Goal: Task Accomplishment & Management: Use online tool/utility

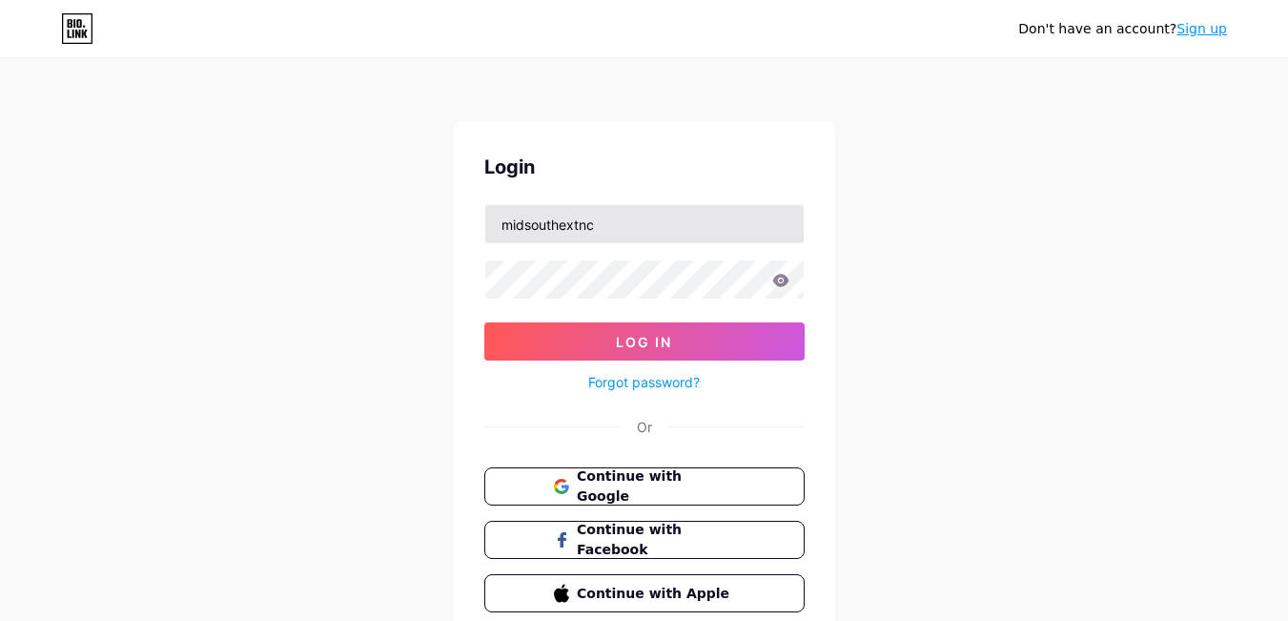
drag, startPoint x: 623, startPoint y: 226, endPoint x: 671, endPoint y: 230, distance: 48.8
click at [671, 230] on input "midsouthextnc" at bounding box center [644, 224] width 318 height 38
type input "midsouthextnc"
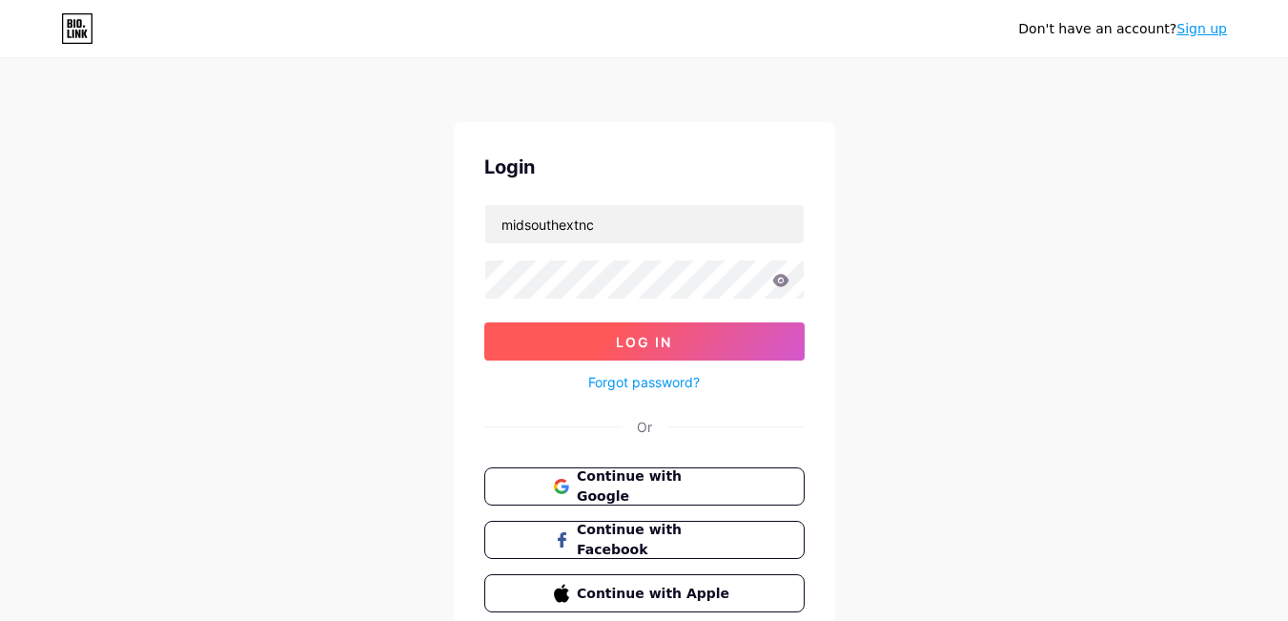
click at [623, 334] on span "Log In" at bounding box center [644, 342] width 56 height 16
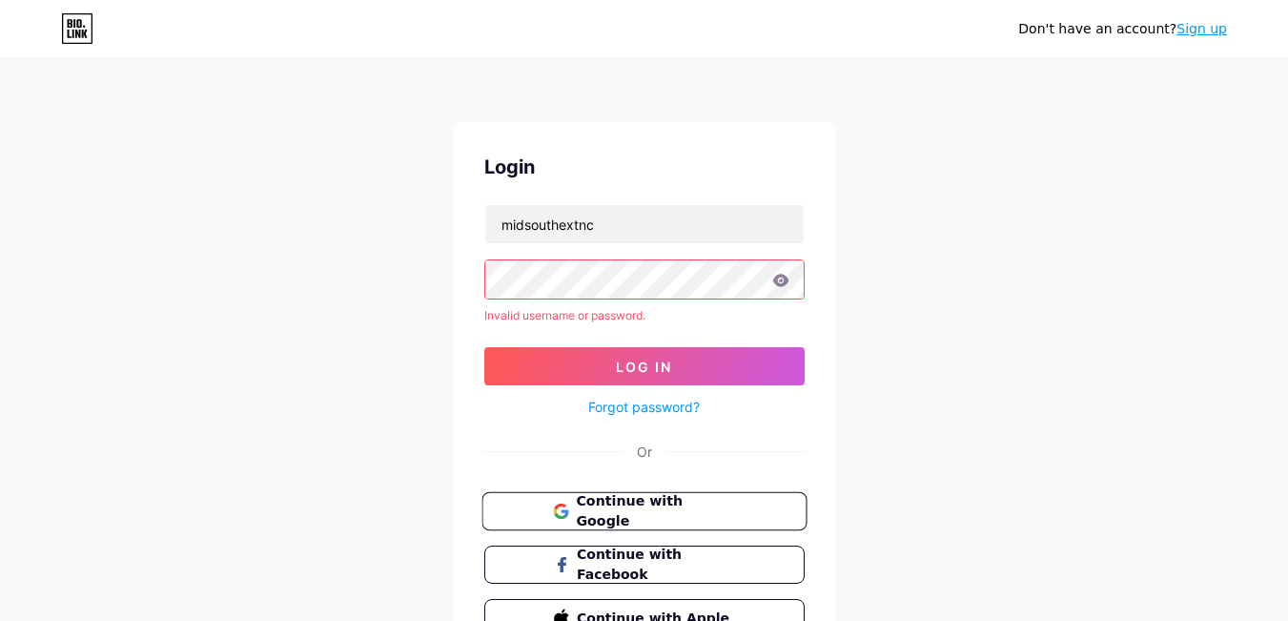
click at [625, 519] on span "Continue with Google" at bounding box center [655, 511] width 159 height 41
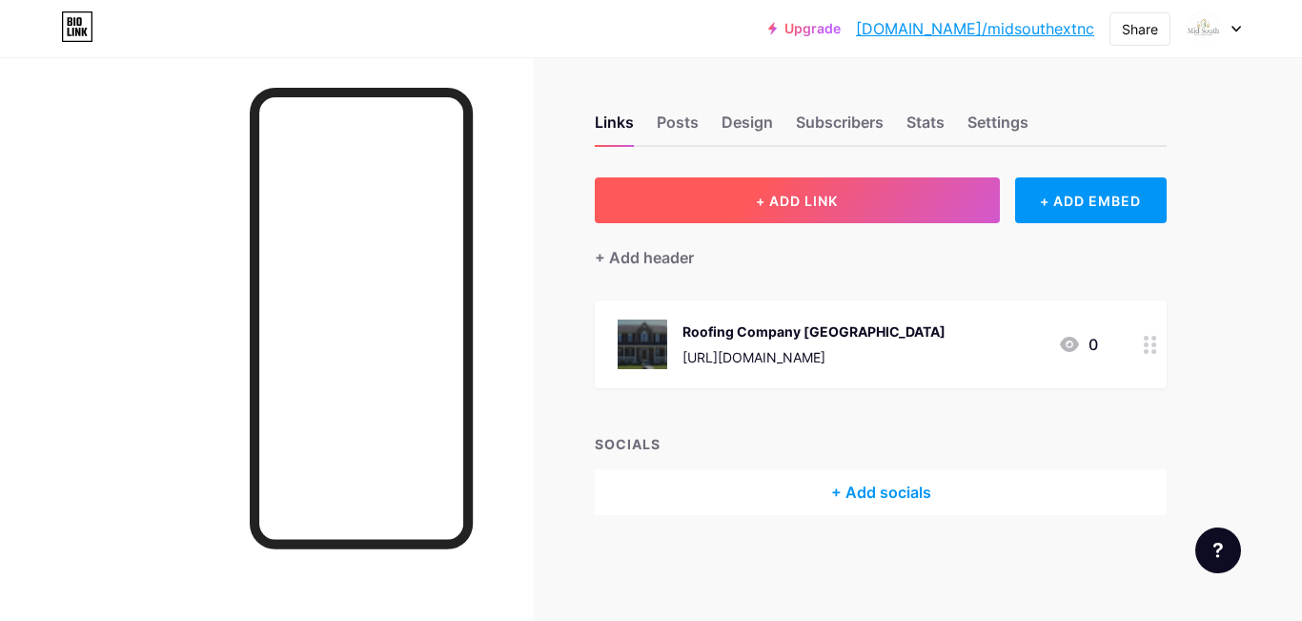
click at [805, 203] on span "+ ADD LINK" at bounding box center [797, 201] width 82 height 16
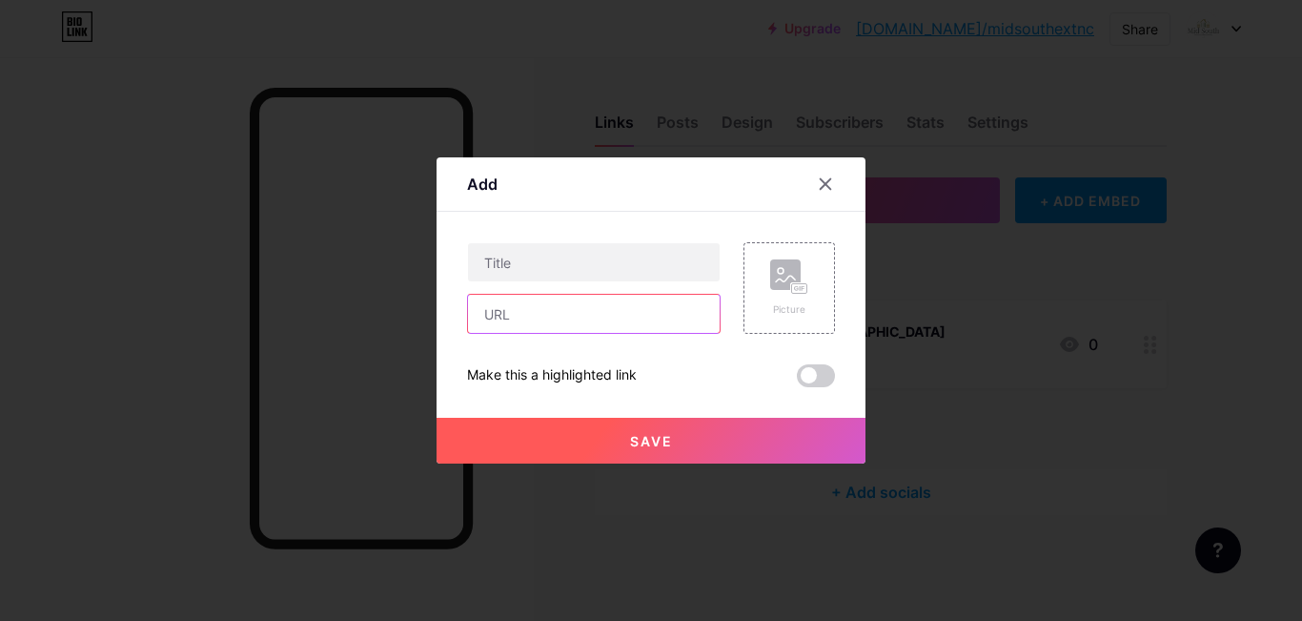
click at [540, 318] on input "text" at bounding box center [594, 314] width 252 height 38
paste input "[URL][DOMAIN_NAME]"
type input "[URL][DOMAIN_NAME]"
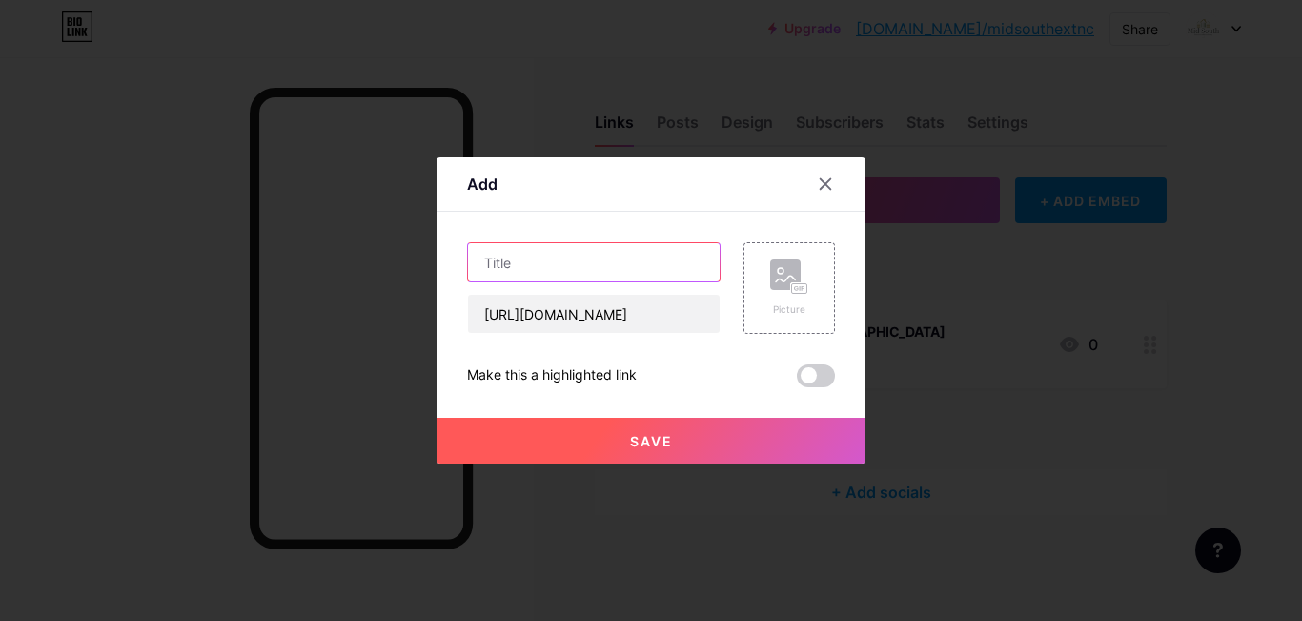
click at [573, 257] on input "text" at bounding box center [594, 262] width 252 height 38
paste input "Window Repair for Homes"
type input "Window Repair for Homes"
click at [787, 276] on rect at bounding box center [785, 274] width 31 height 31
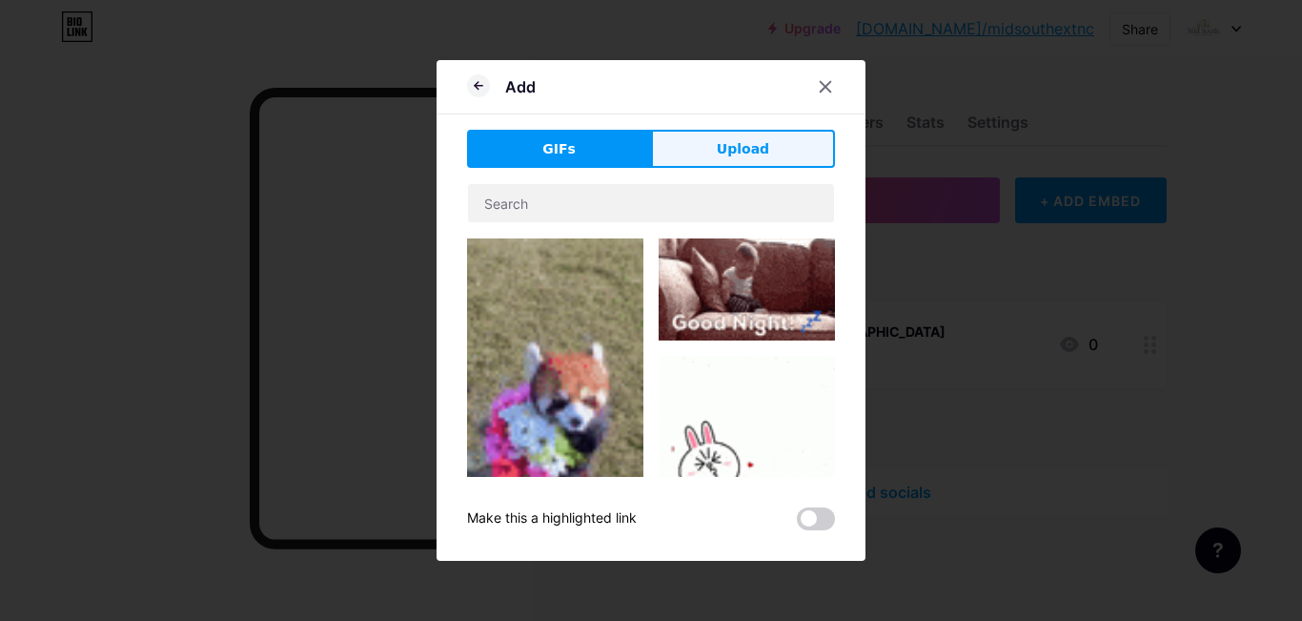
click at [746, 152] on span "Upload" at bounding box center [743, 149] width 52 height 20
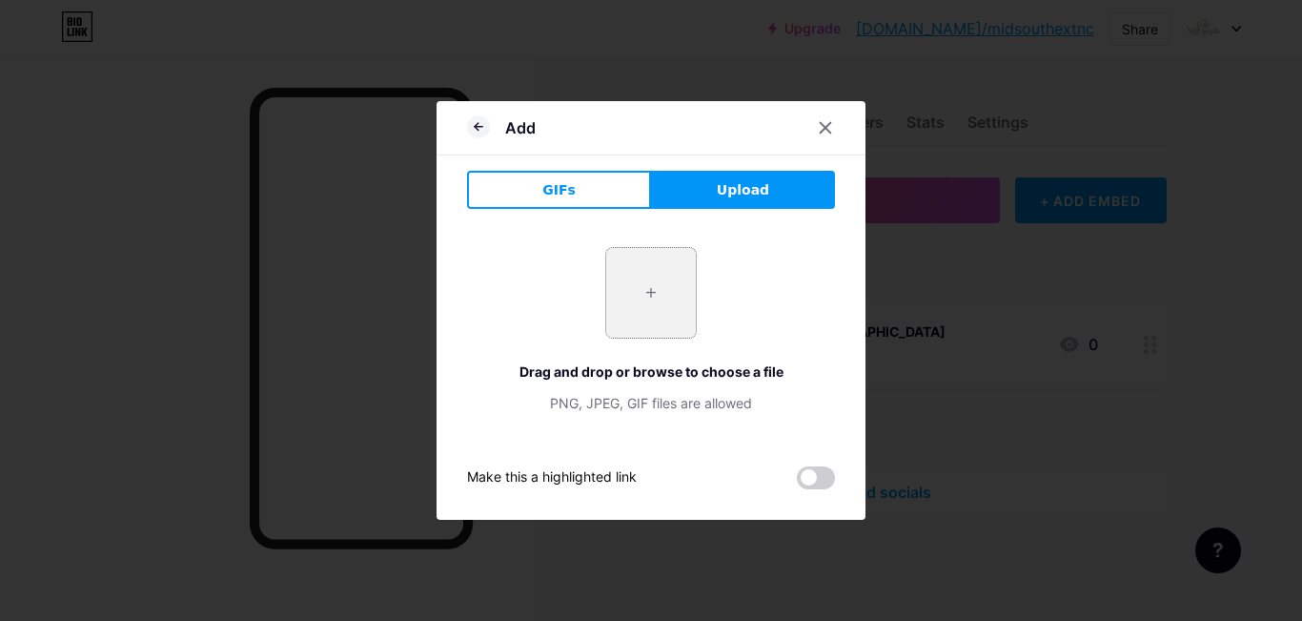
click at [619, 311] on input "file" at bounding box center [651, 293] width 90 height 90
type input "C:\fakepath\Logo1.png"
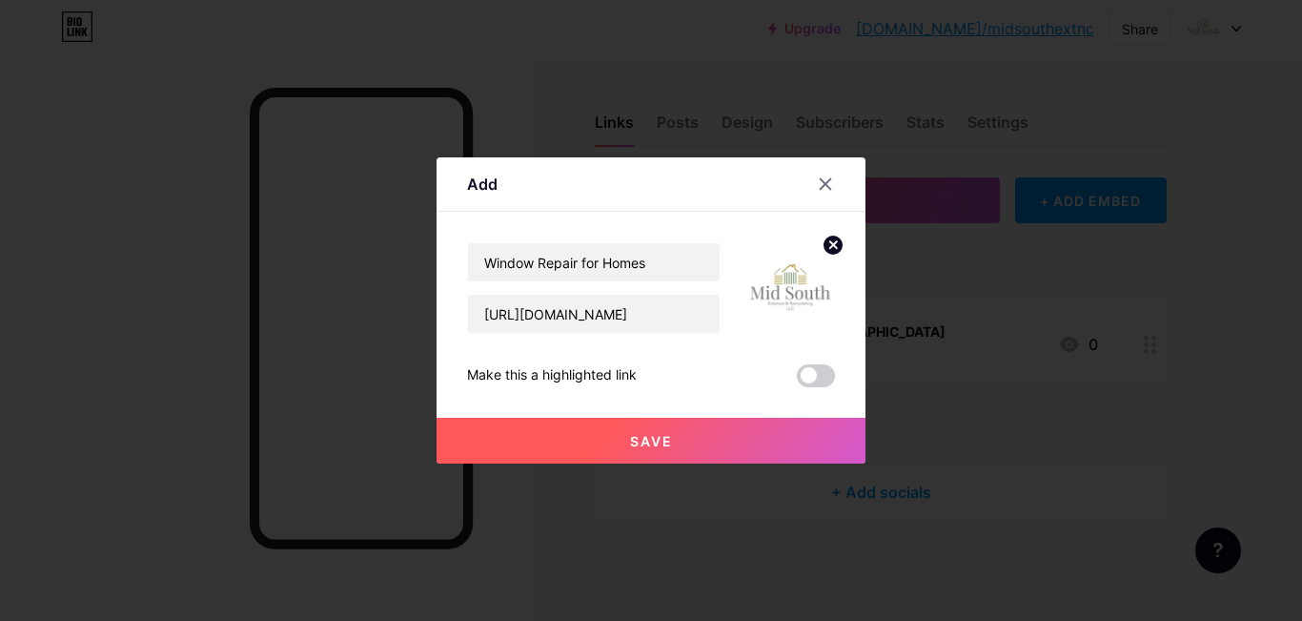
click at [627, 443] on button "Save" at bounding box center [651, 441] width 429 height 46
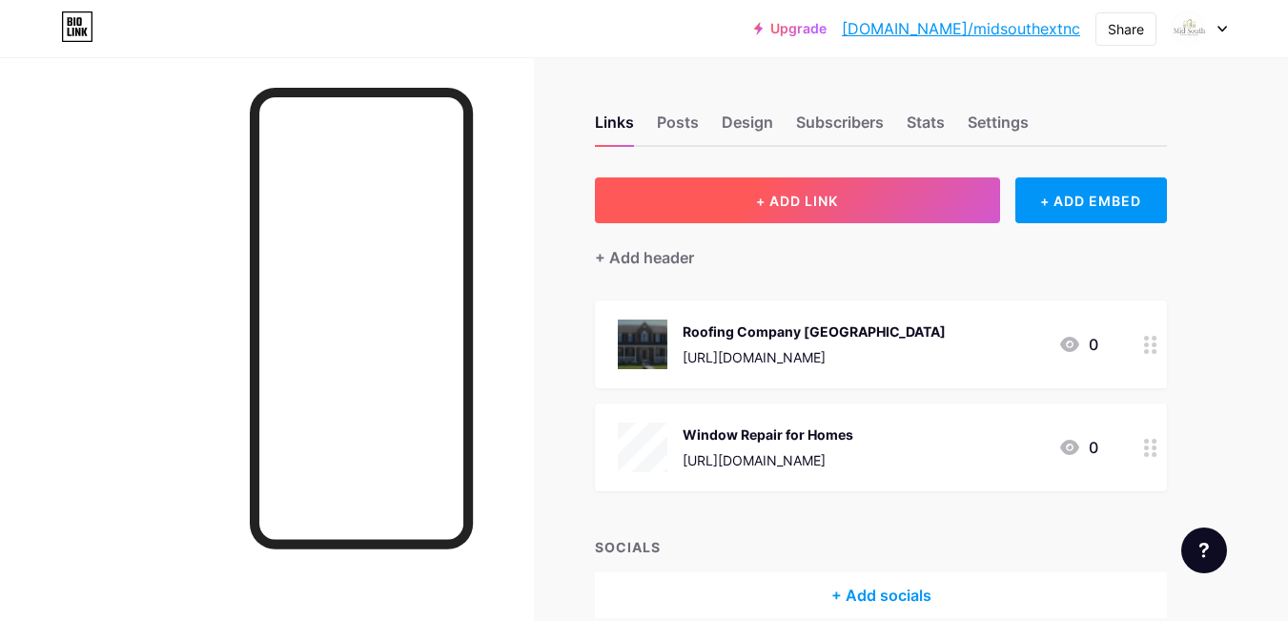
click at [846, 204] on button "+ ADD LINK" at bounding box center [797, 200] width 405 height 46
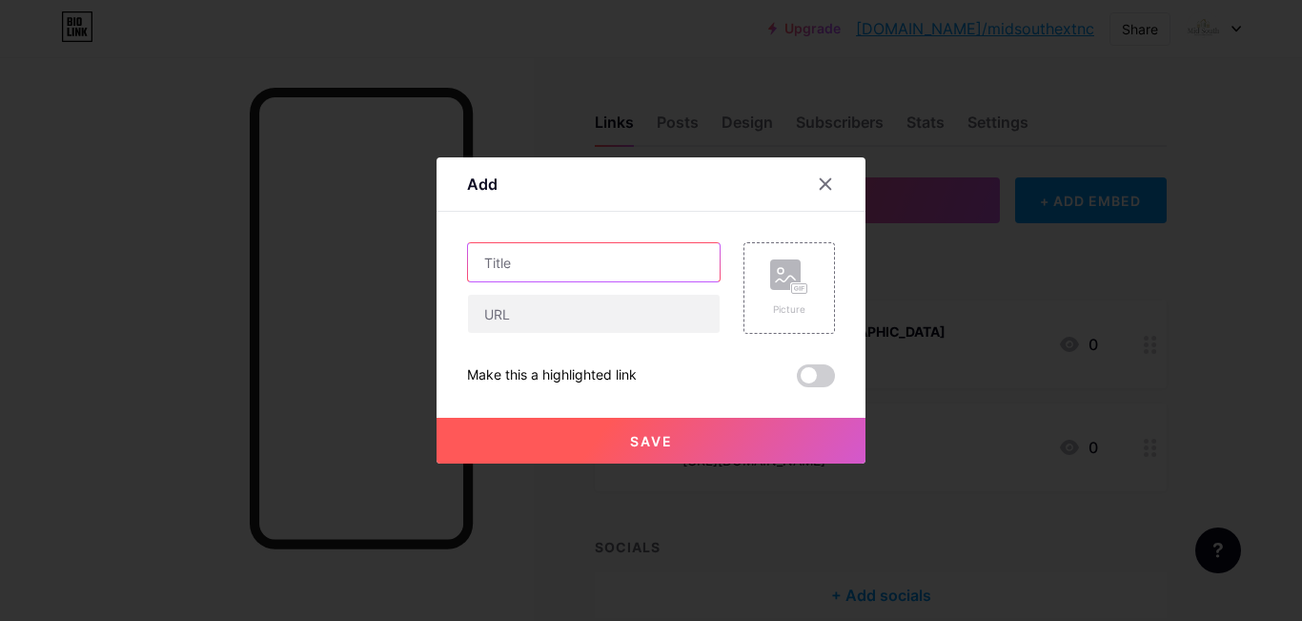
click at [599, 262] on input "text" at bounding box center [594, 262] width 252 height 38
paste input "Home Window Glass Repair"
type input "Home Window Glass Repair"
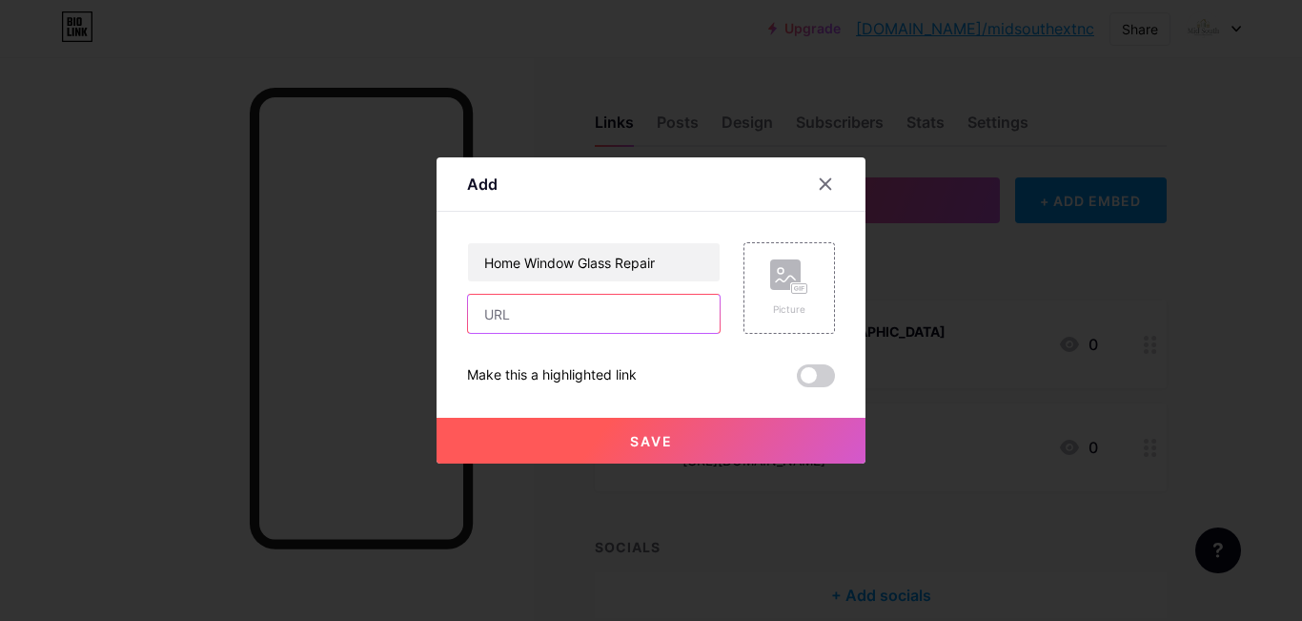
paste input "[URL][DOMAIN_NAME]"
click at [576, 323] on input "text" at bounding box center [594, 314] width 252 height 38
type input "[URL][DOMAIN_NAME]"
click at [808, 281] on icon at bounding box center [789, 276] width 38 height 35
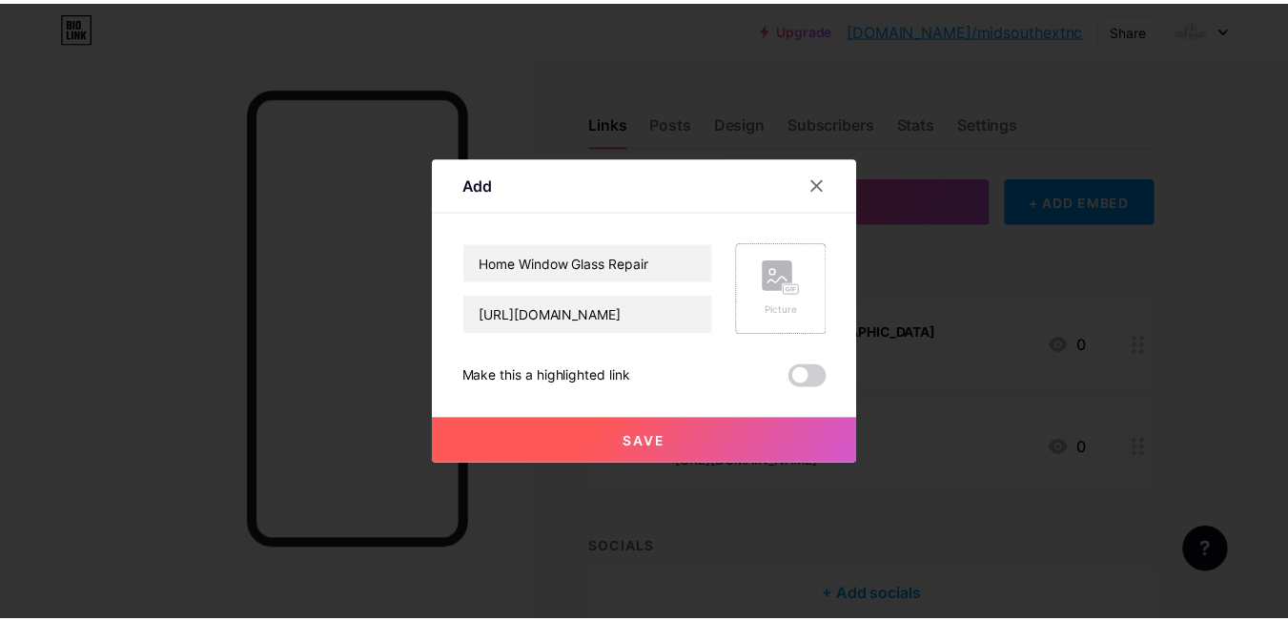
scroll to position [0, 0]
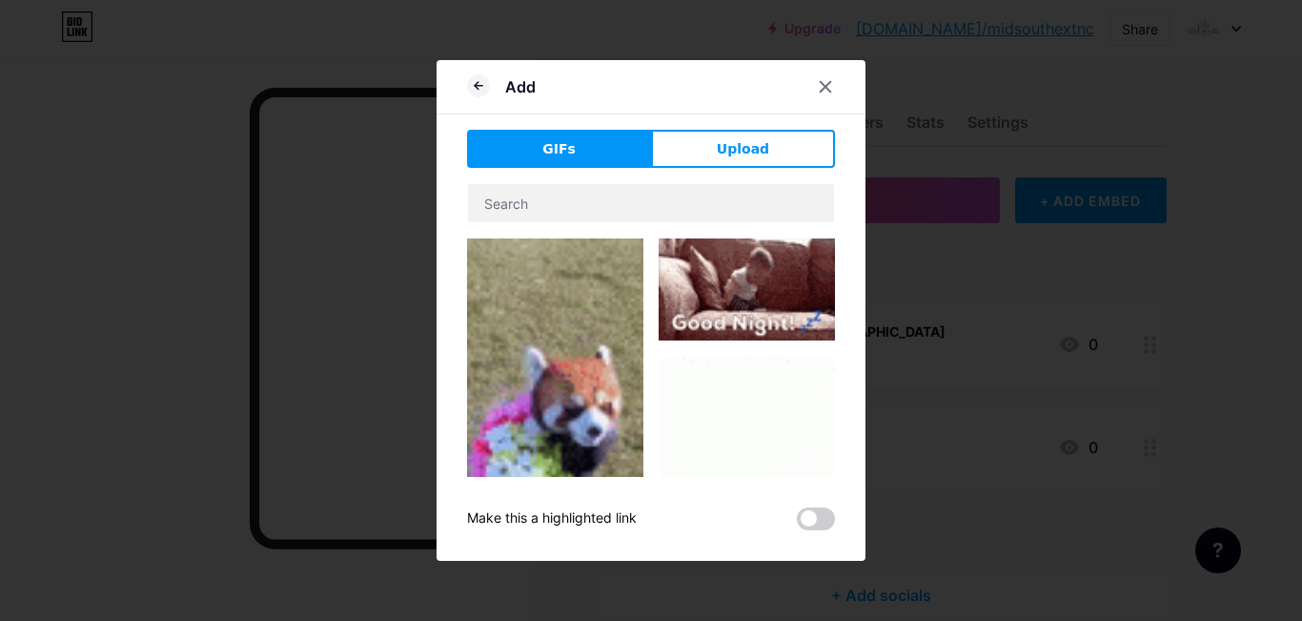
click at [741, 137] on button "Upload" at bounding box center [743, 149] width 184 height 38
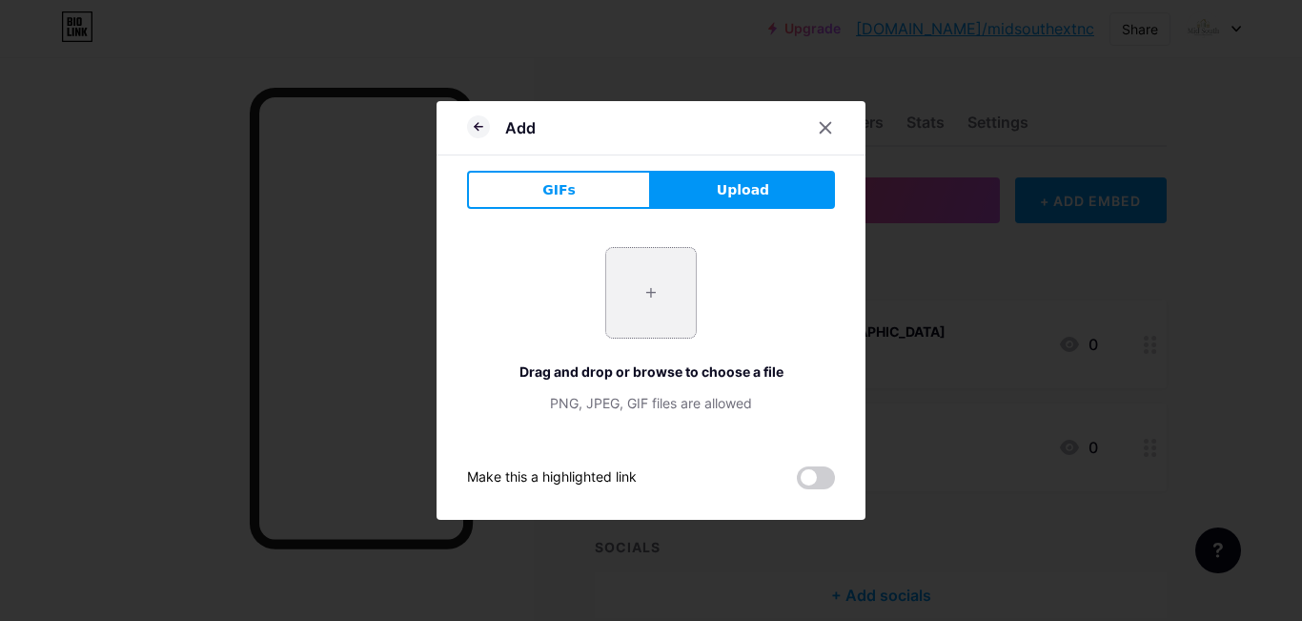
click at [643, 299] on input "file" at bounding box center [651, 293] width 90 height 90
type input "C:\fakepath\Logo1.png"
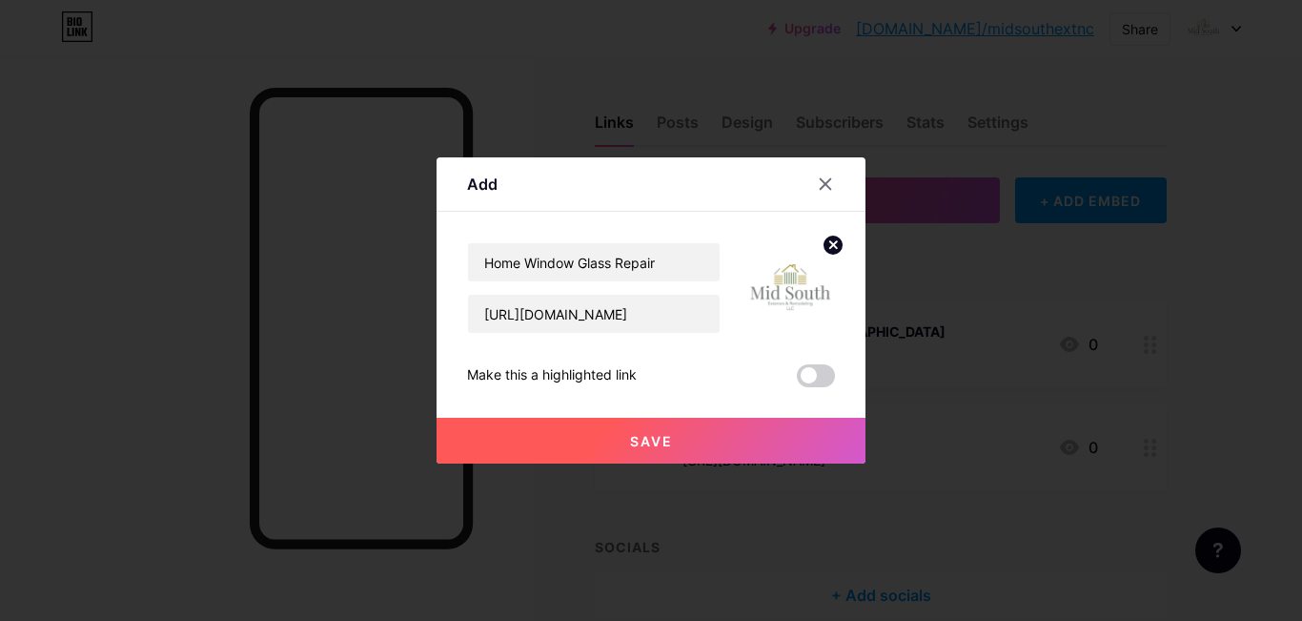
click at [681, 440] on button "Save" at bounding box center [651, 441] width 429 height 46
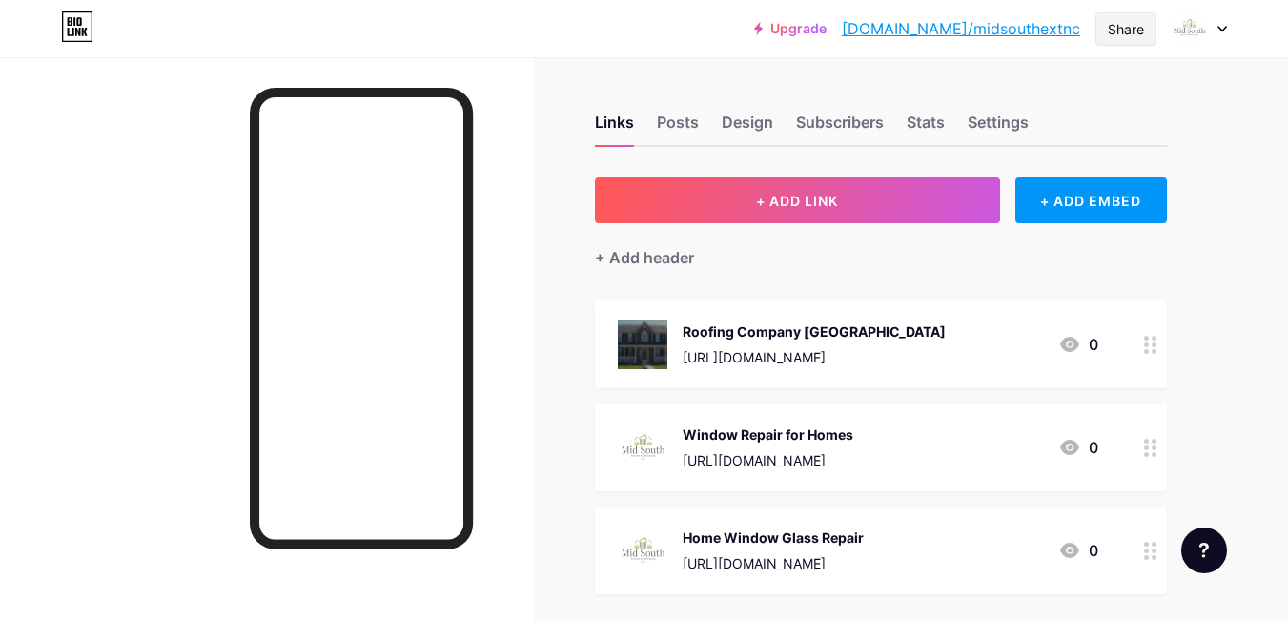
click at [1113, 27] on div "Share" at bounding box center [1126, 29] width 36 height 20
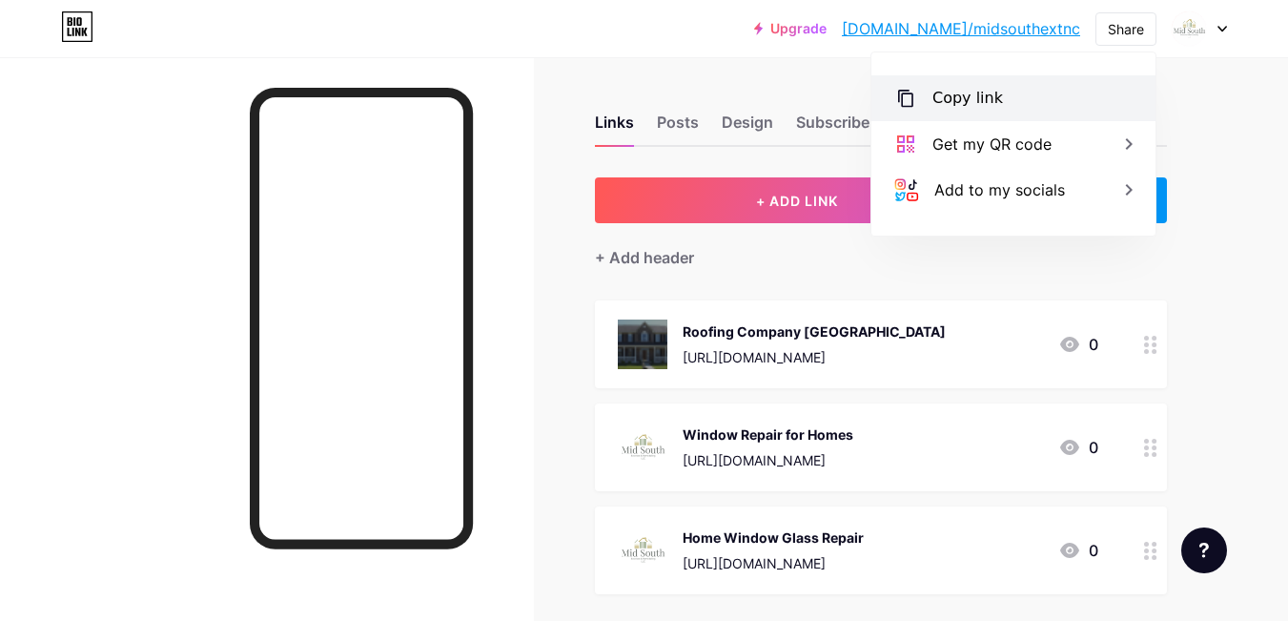
click at [999, 100] on div "Copy link" at bounding box center [1013, 98] width 284 height 46
